Goal: Register for event/course

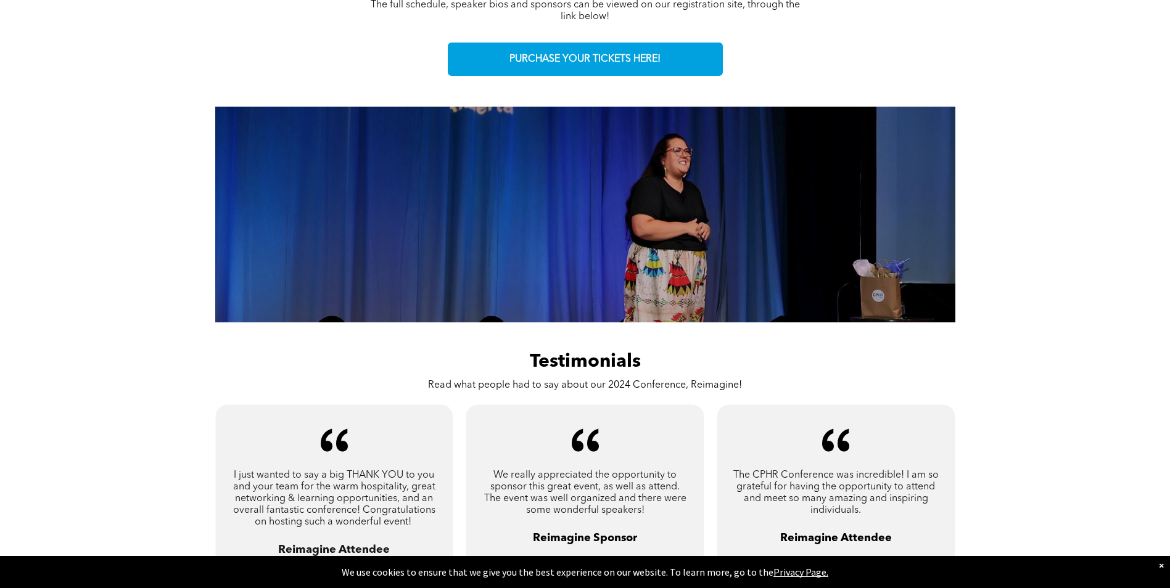
scroll to position [678, 0]
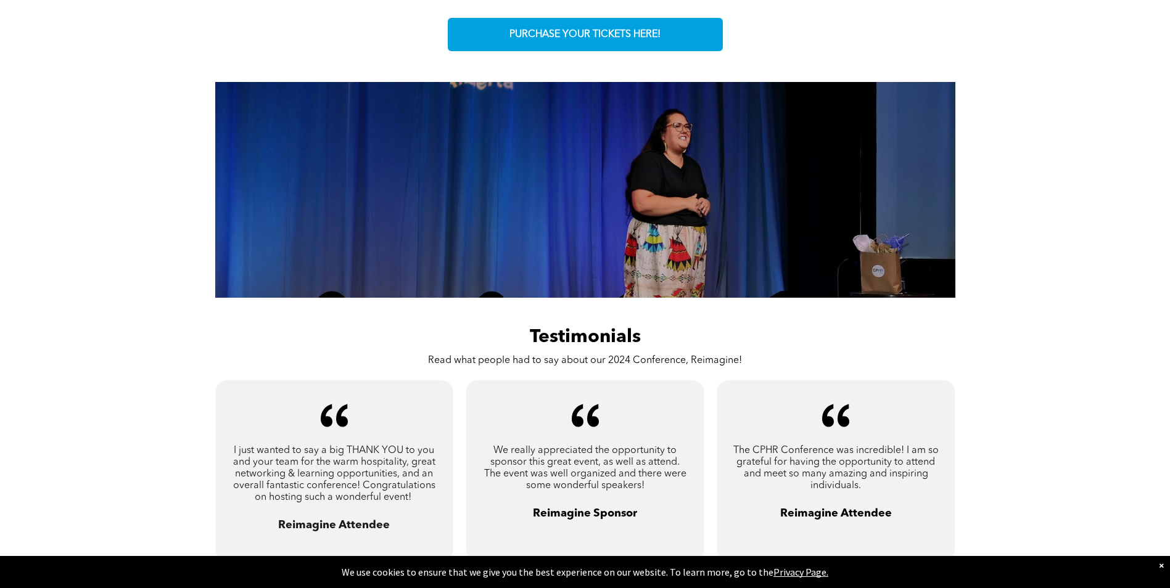
click at [968, 186] on link "Next" at bounding box center [977, 185] width 19 height 19
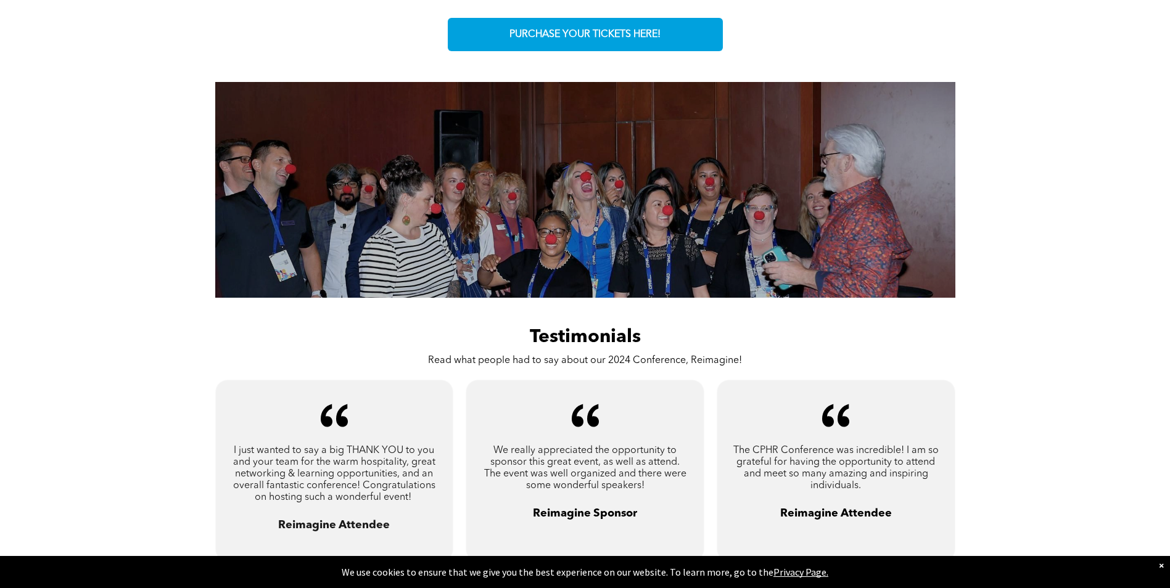
click at [968, 186] on link "Next" at bounding box center [977, 185] width 19 height 19
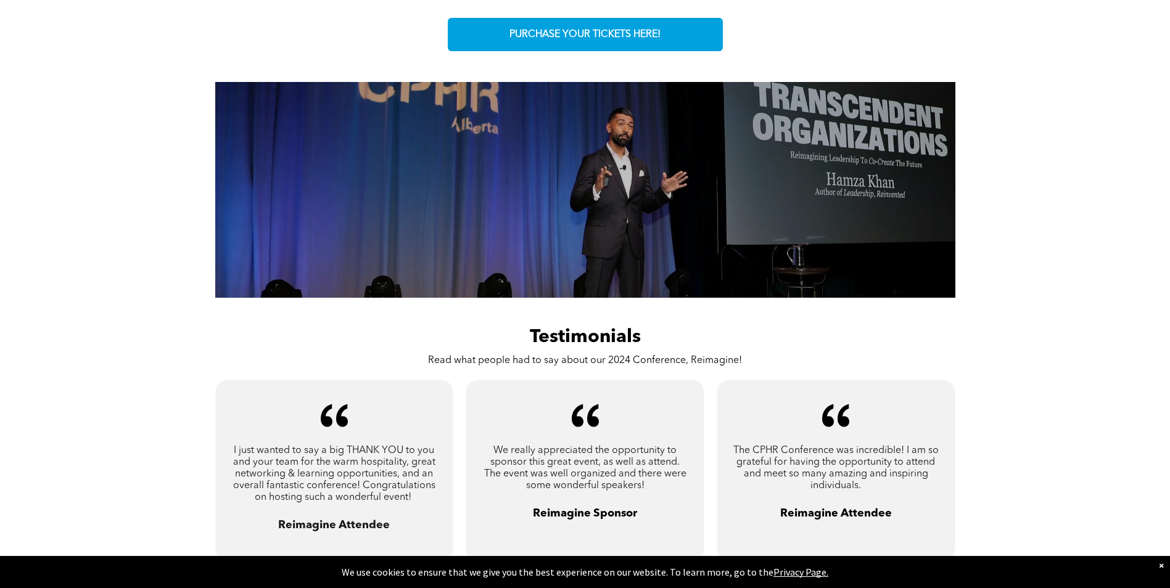
click at [968, 186] on link "Next" at bounding box center [977, 185] width 19 height 19
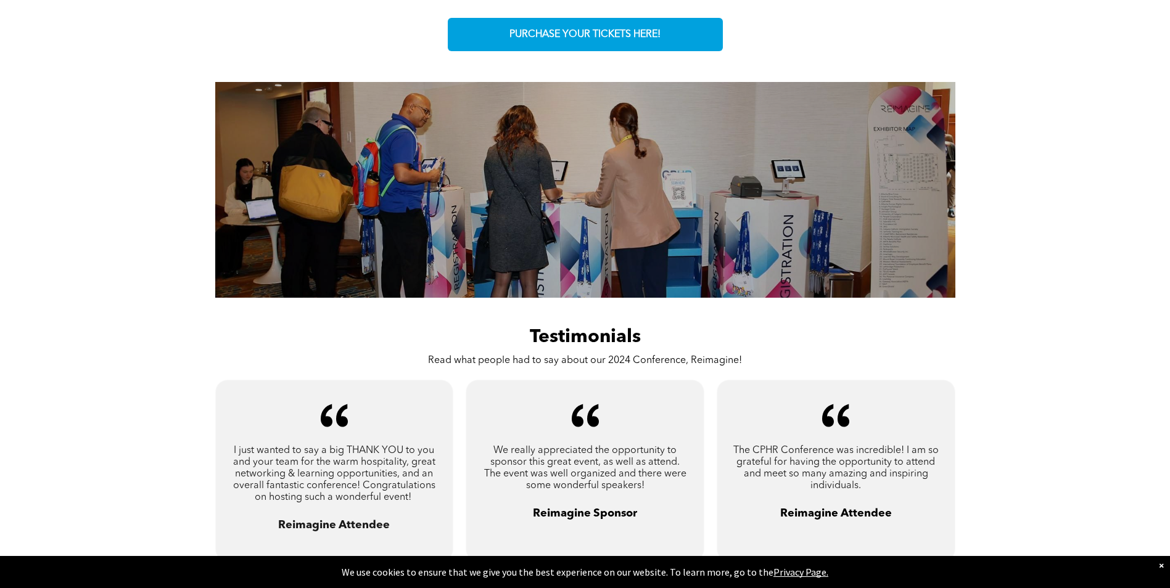
click at [968, 186] on link "Next" at bounding box center [977, 185] width 19 height 19
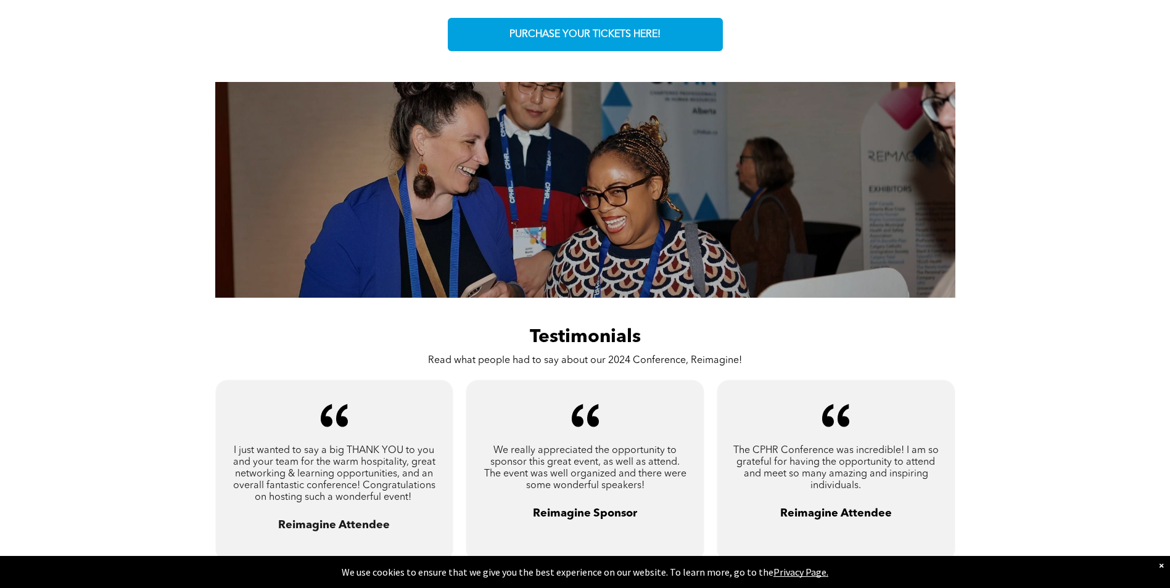
click at [968, 188] on link "Next" at bounding box center [977, 185] width 19 height 19
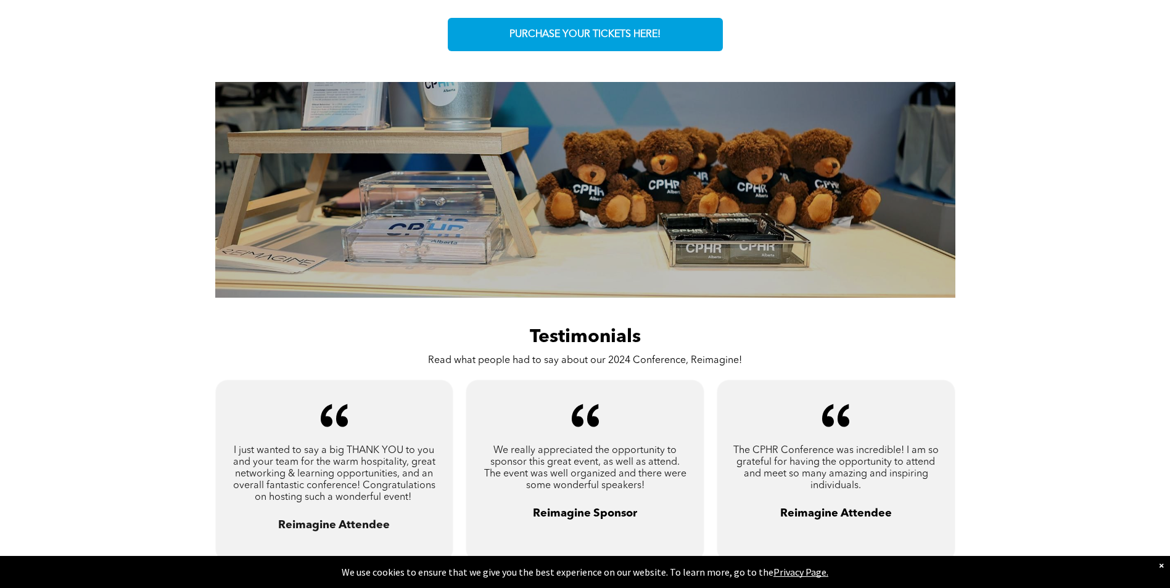
click at [968, 188] on link "Next" at bounding box center [977, 185] width 19 height 19
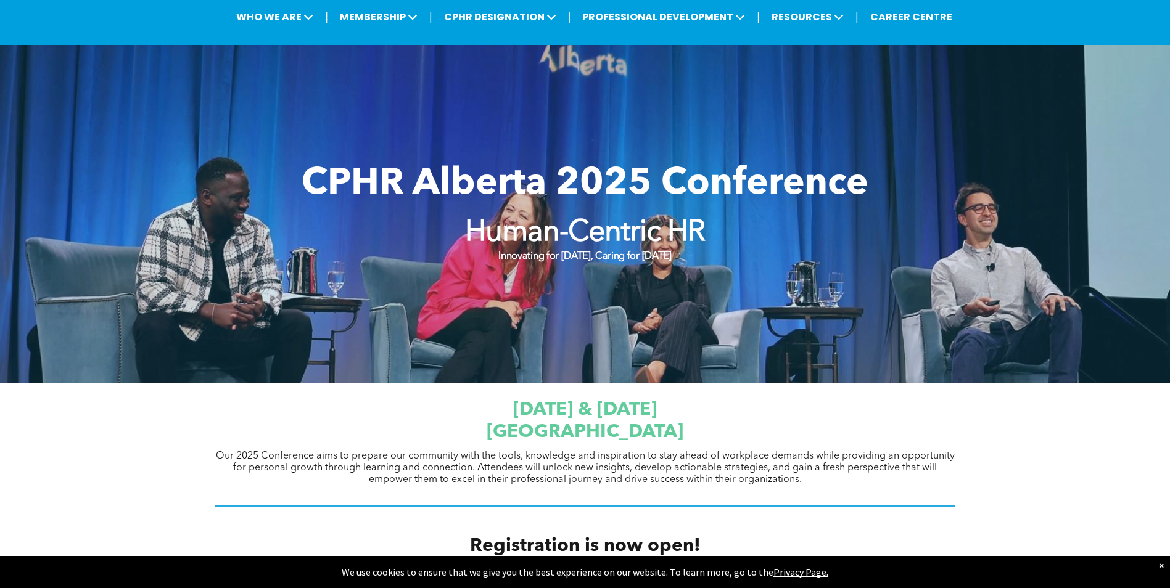
scroll to position [0, 0]
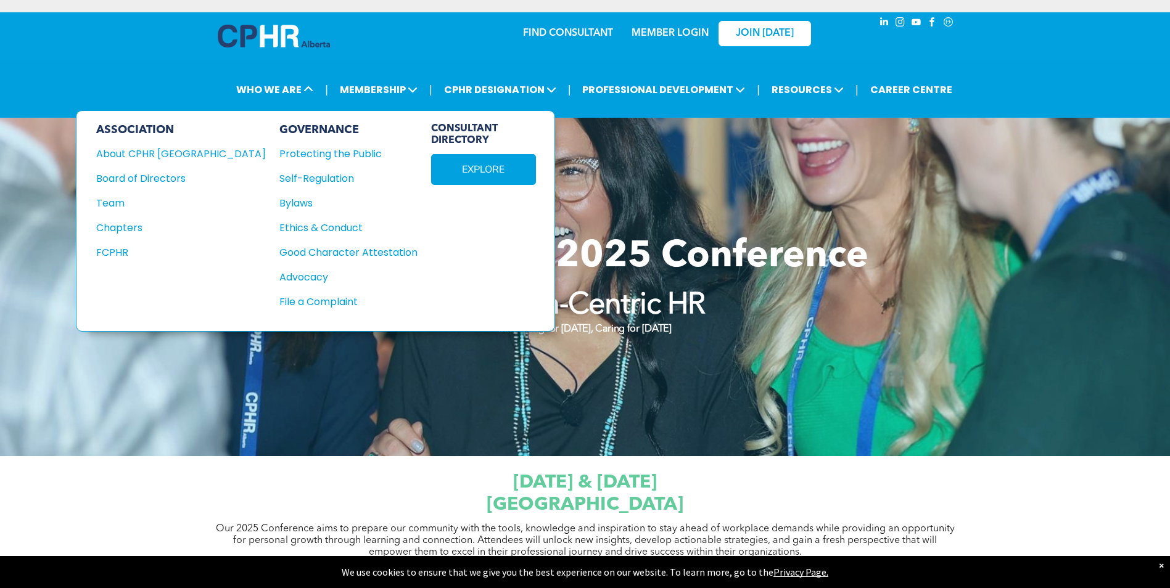
click at [163, 152] on div "About CPHR [GEOGRAPHIC_DATA]" at bounding box center [172, 153] width 153 height 15
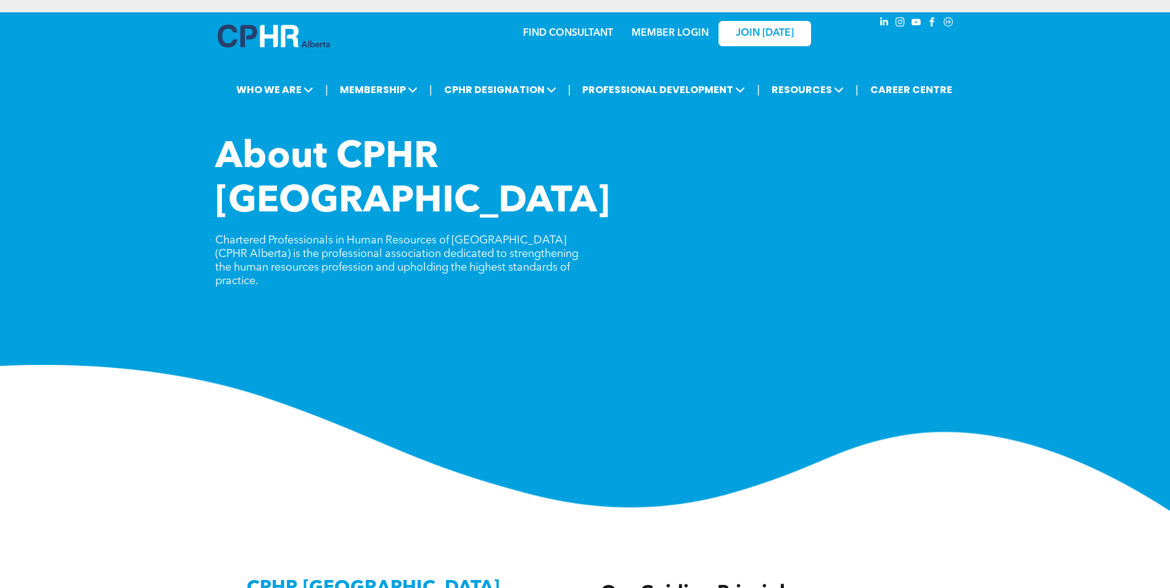
click at [241, 37] on img at bounding box center [274, 36] width 112 height 23
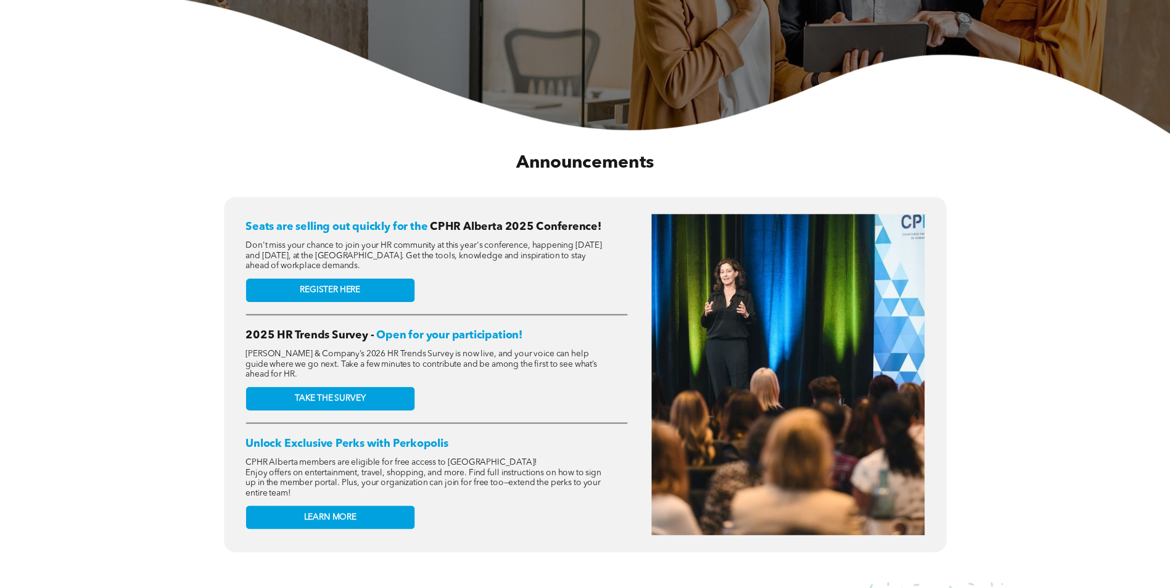
scroll to position [493, 0]
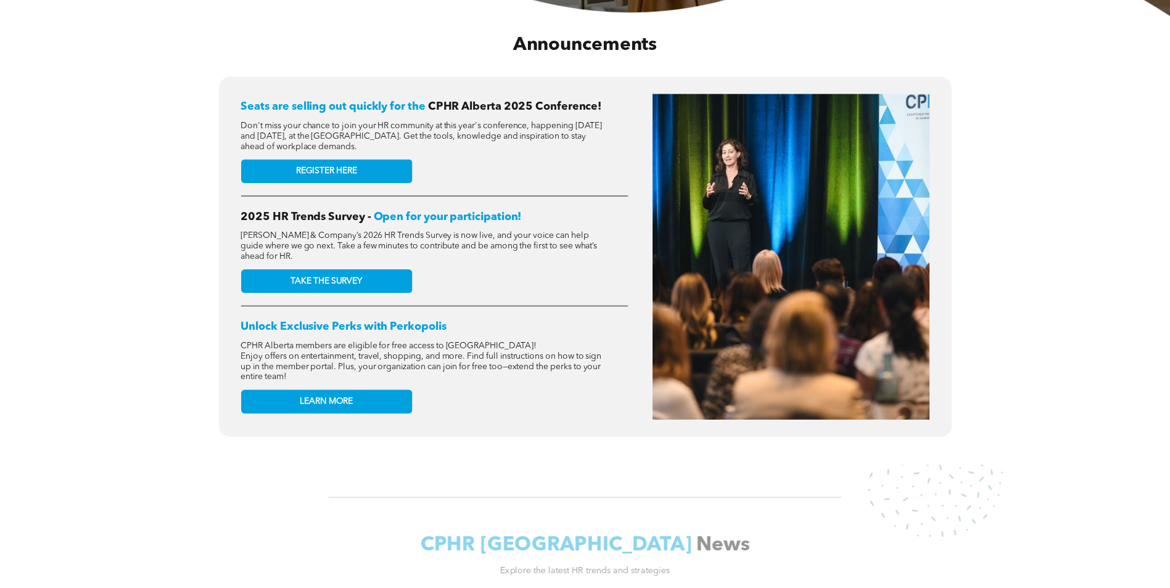
click at [306, 169] on span "REGISTER HERE" at bounding box center [326, 171] width 61 height 10
